Goal: Navigation & Orientation: Find specific page/section

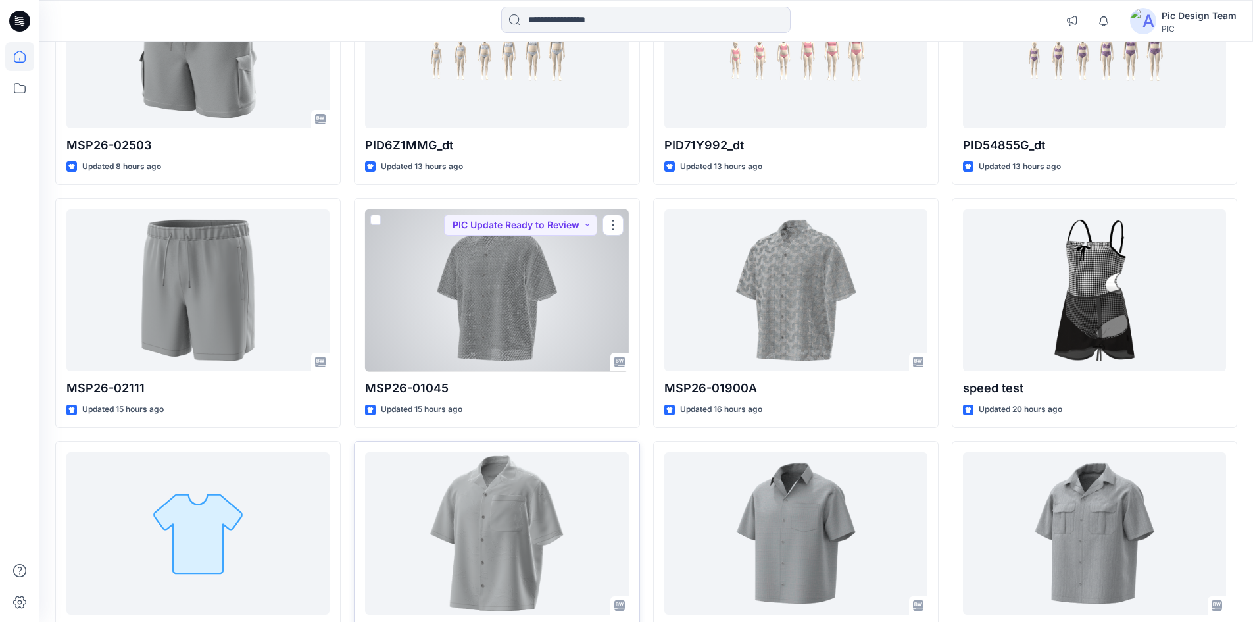
scroll to position [395, 0]
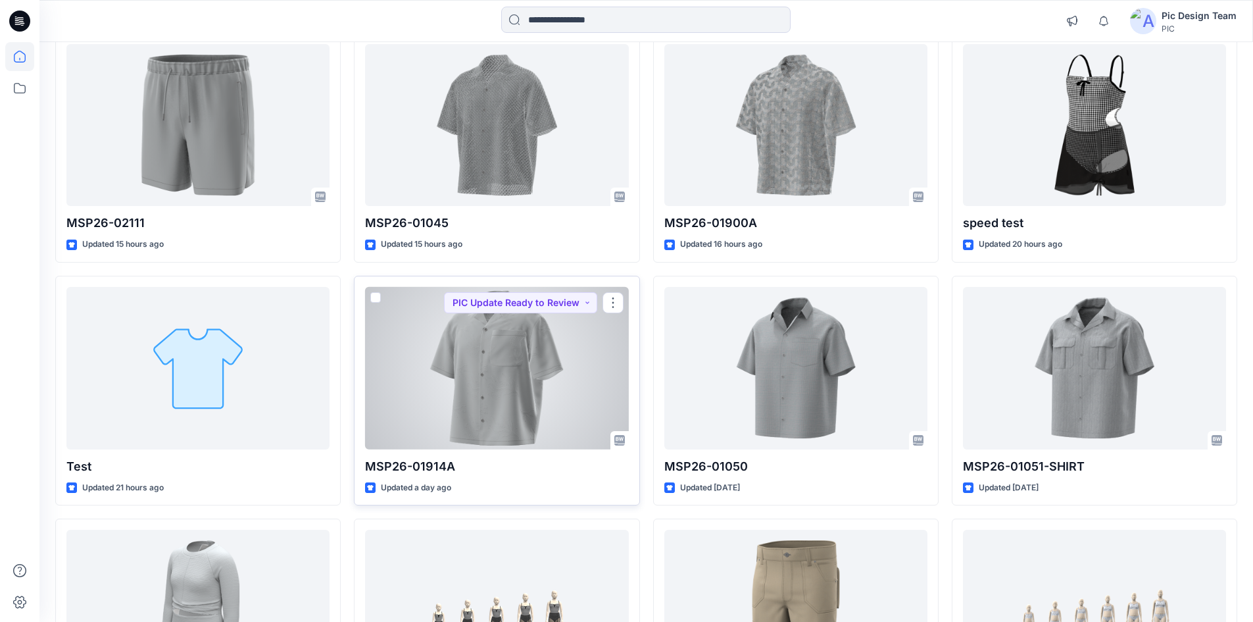
click at [503, 393] on div at bounding box center [496, 368] width 263 height 162
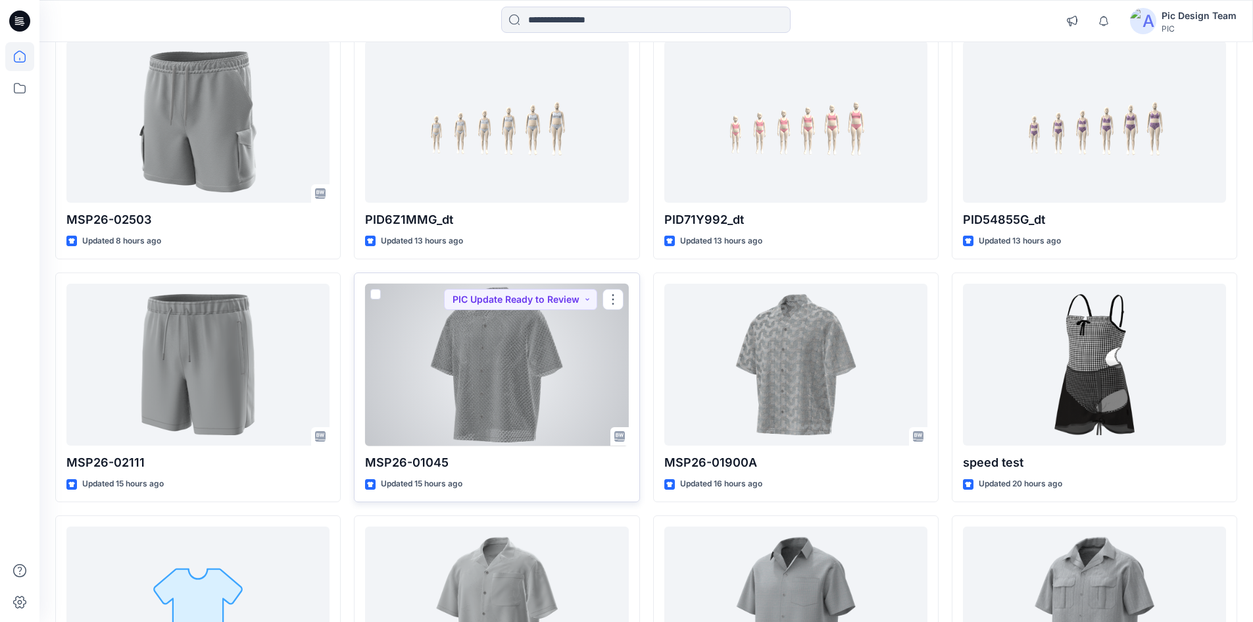
scroll to position [132, 0]
